Goal: Navigation & Orientation: Find specific page/section

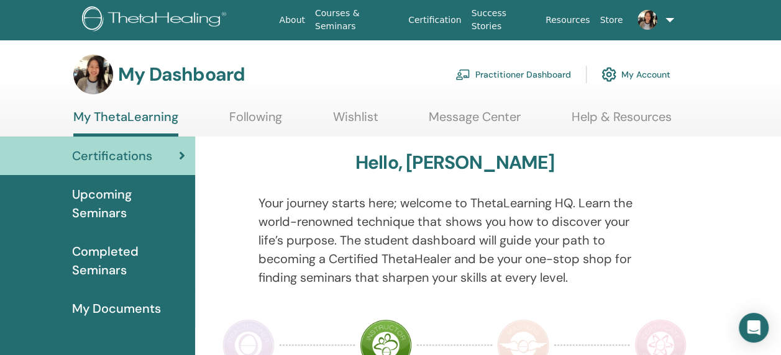
click at [113, 201] on span "Upcoming Seminars" at bounding box center [128, 203] width 113 height 37
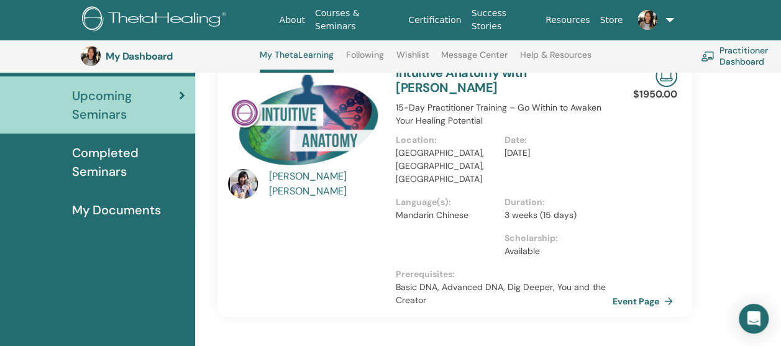
scroll to position [132, 0]
click at [664, 20] on link at bounding box center [652, 20] width 49 height 40
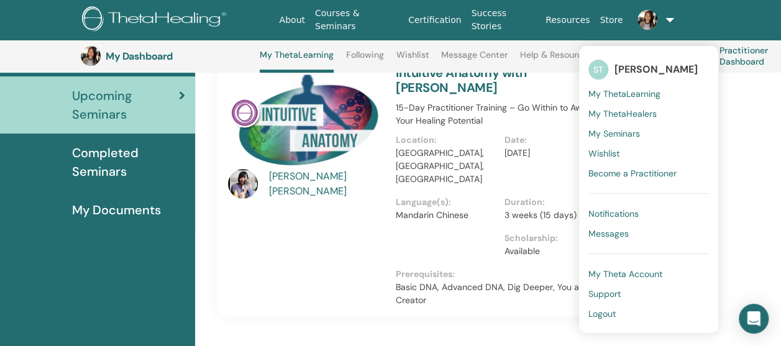
click at [633, 77] on link "ST Shixiao TANG" at bounding box center [649, 69] width 121 height 29
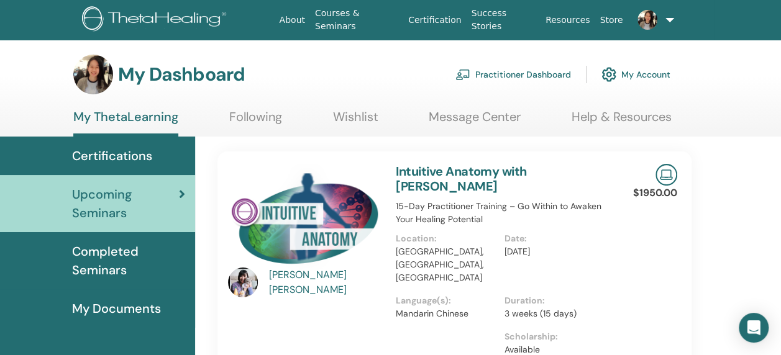
click at [641, 70] on link "My Account" at bounding box center [636, 74] width 69 height 27
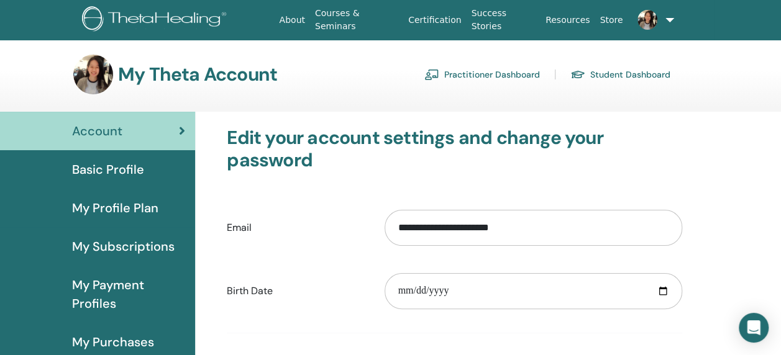
click at [104, 178] on span "Basic Profile" at bounding box center [108, 169] width 72 height 19
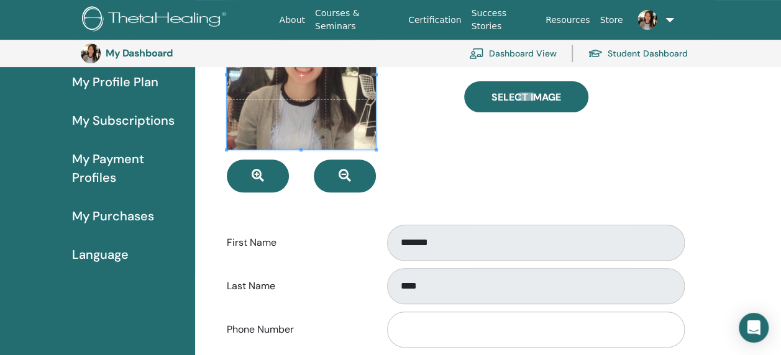
scroll to position [214, 0]
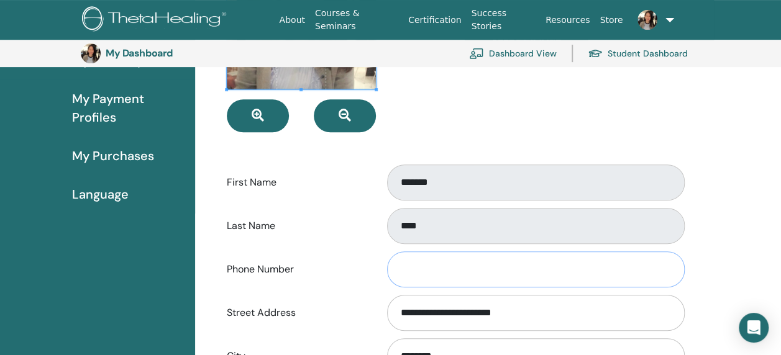
click at [431, 272] on input "Phone Number" at bounding box center [536, 270] width 298 height 36
click at [353, 246] on form "**********" at bounding box center [455, 278] width 456 height 677
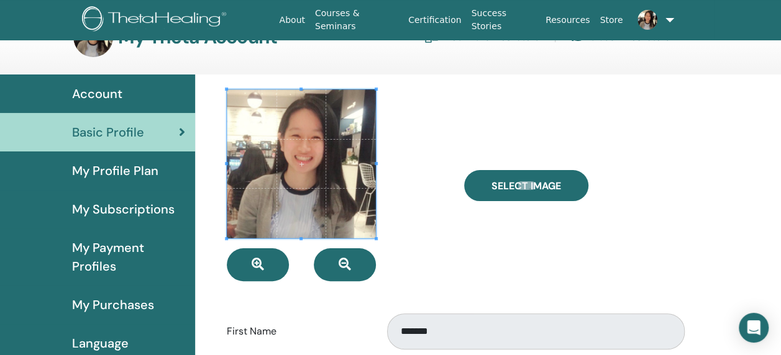
scroll to position [0, 0]
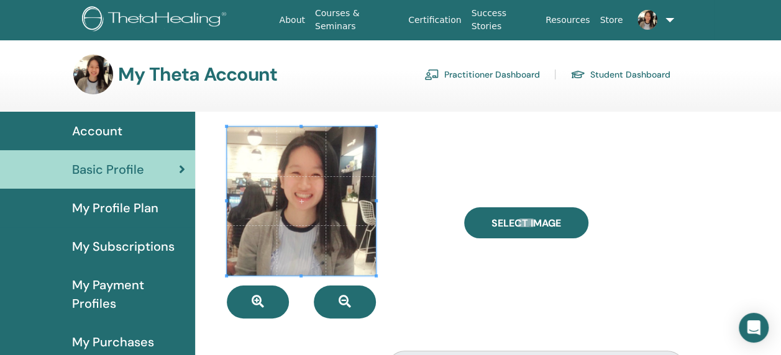
click at [111, 211] on span "My Profile Plan" at bounding box center [115, 208] width 86 height 19
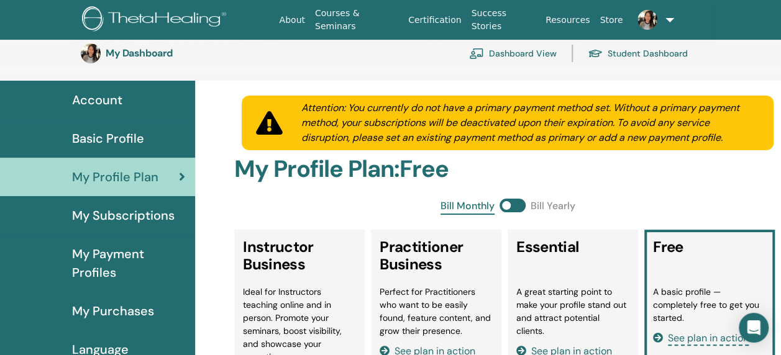
scroll to position [152, 0]
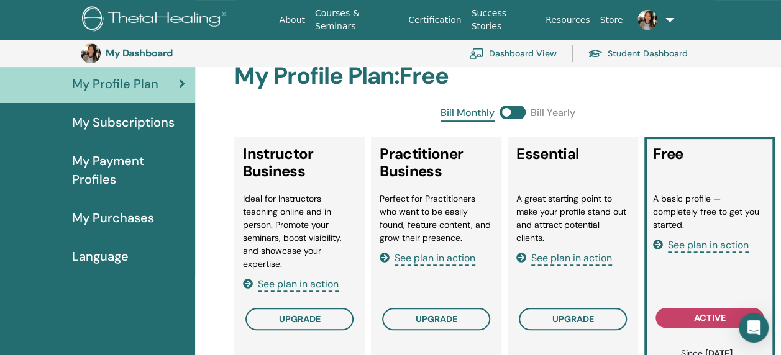
click at [113, 126] on span "My Subscriptions" at bounding box center [123, 122] width 103 height 19
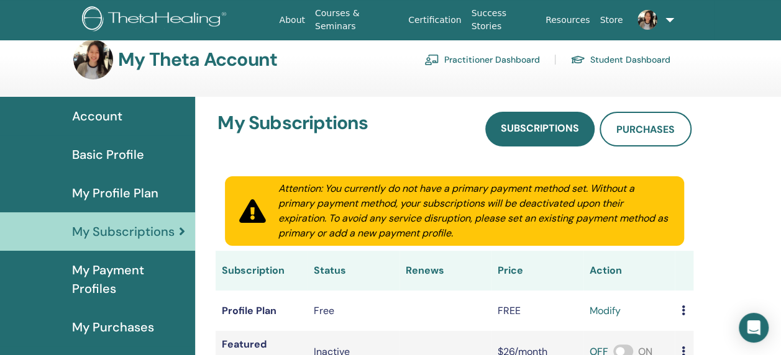
scroll to position [152, 0]
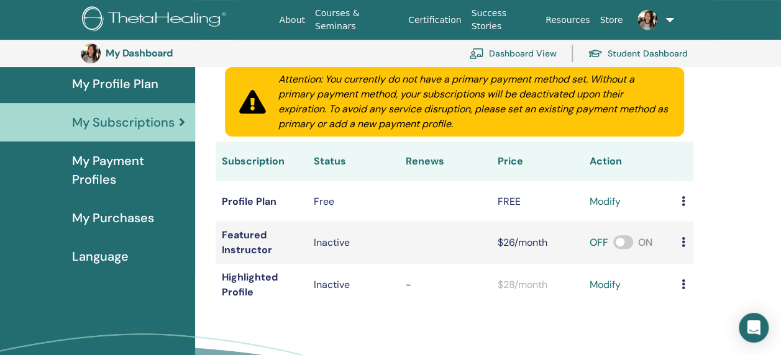
click at [122, 165] on span "My Payment Profiles" at bounding box center [128, 170] width 113 height 37
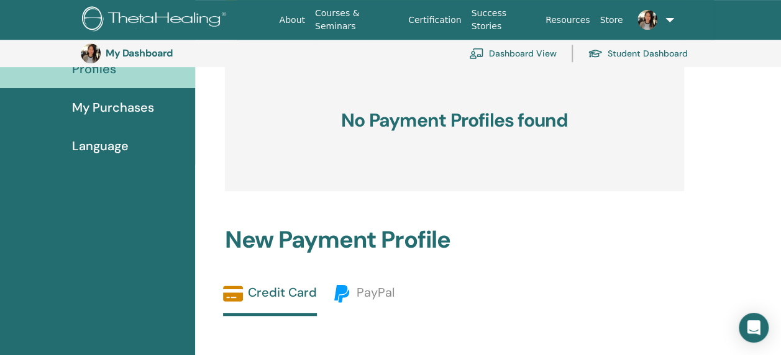
scroll to position [214, 0]
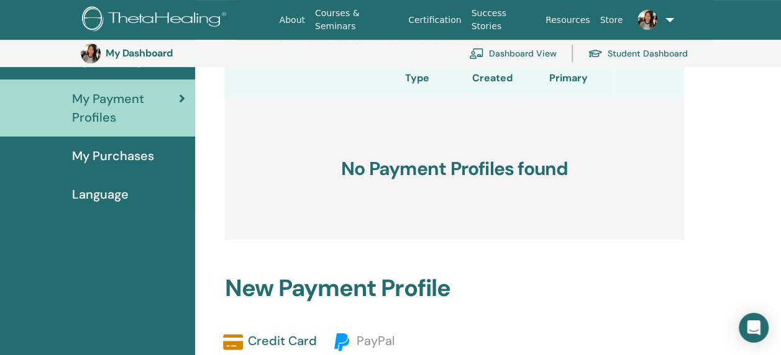
click at [107, 159] on span "My Purchases" at bounding box center [113, 156] width 82 height 19
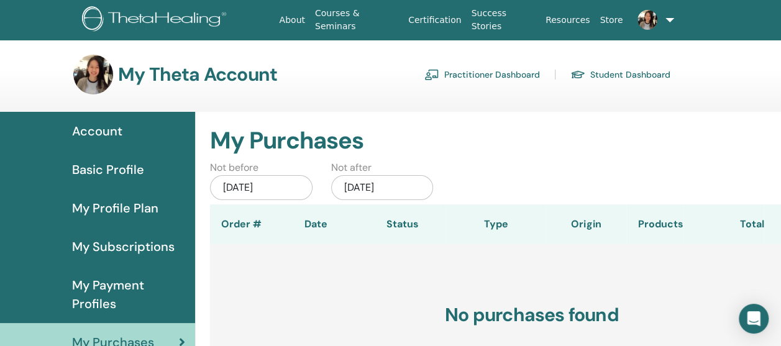
scroll to position [152, 0]
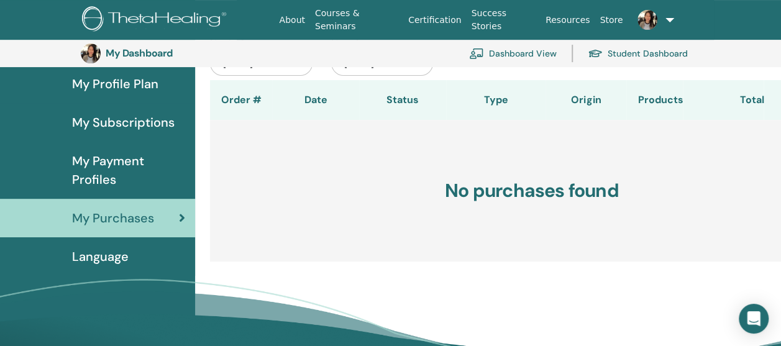
click at [108, 254] on span "Language" at bounding box center [100, 256] width 57 height 19
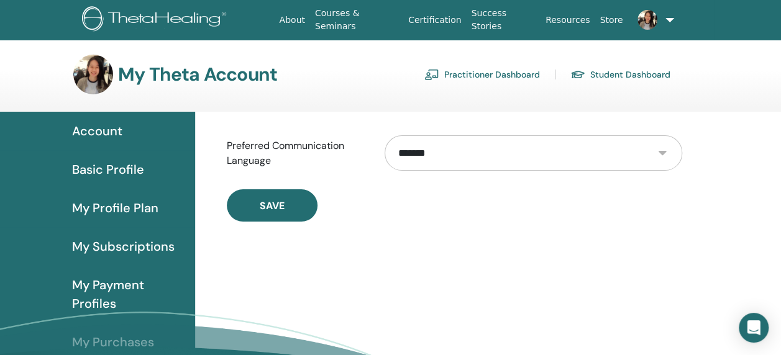
click at [93, 137] on span "Account" at bounding box center [97, 131] width 50 height 19
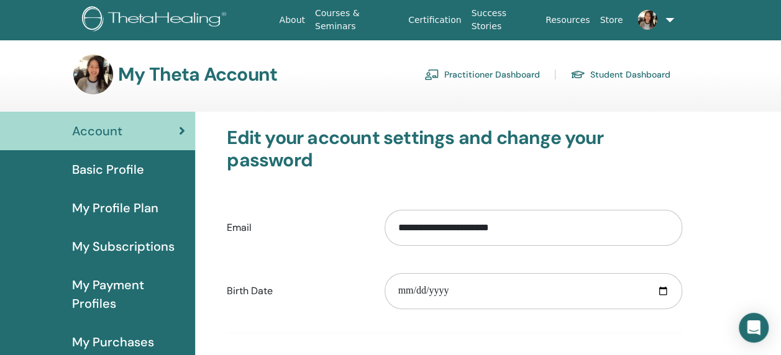
click at [137, 165] on span "Basic Profile" at bounding box center [108, 169] width 72 height 19
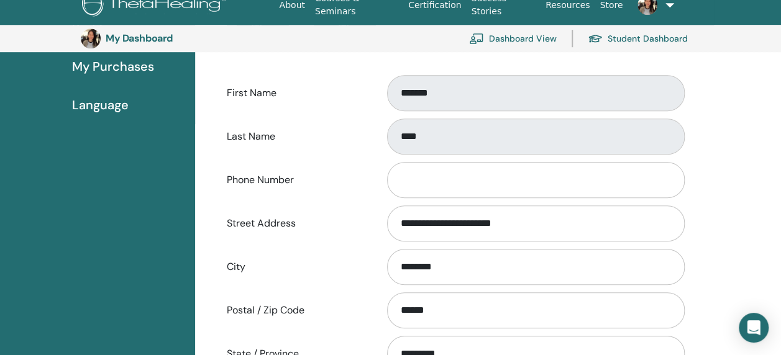
scroll to position [276, 0]
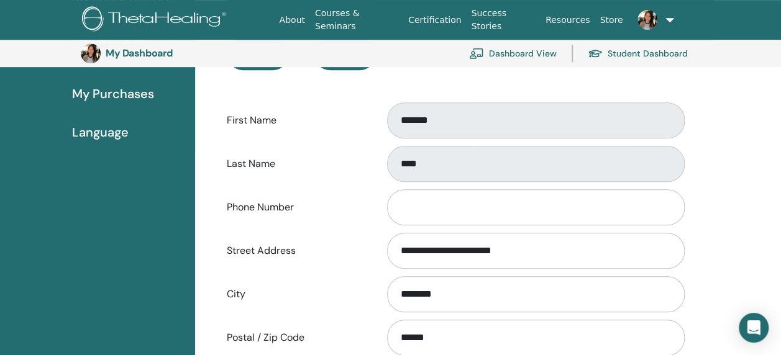
click at [413, 145] on div "****" at bounding box center [533, 164] width 316 height 41
click at [666, 17] on link at bounding box center [652, 20] width 49 height 40
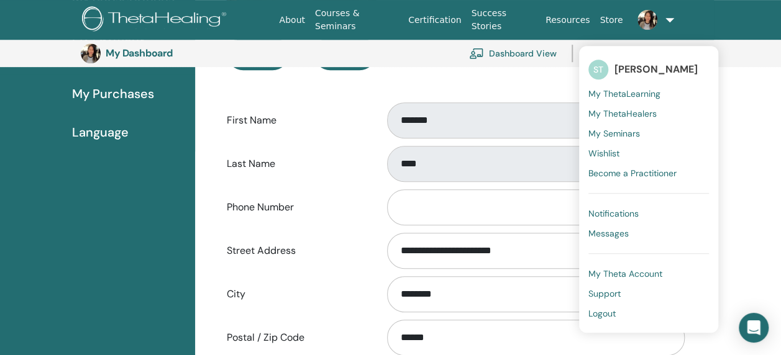
click at [605, 113] on span "My ThetaHealers" at bounding box center [623, 113] width 68 height 11
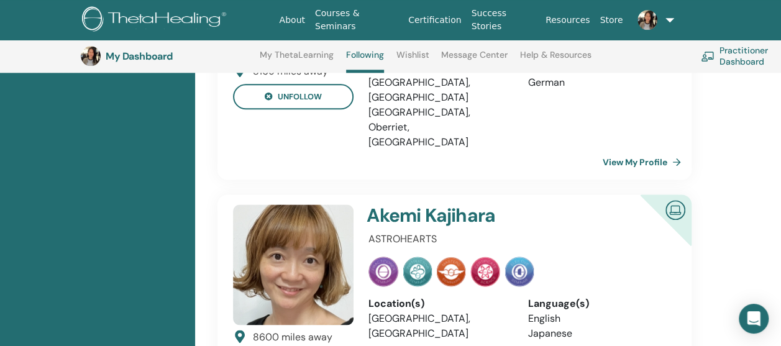
scroll to position [716, 0]
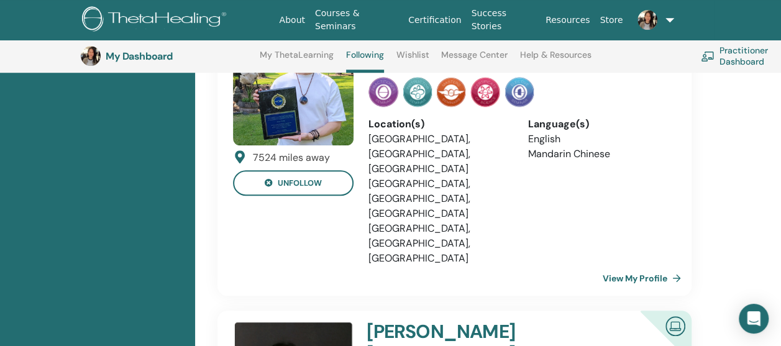
scroll to position [2767, 0]
